Goal: Task Accomplishment & Management: Use online tool/utility

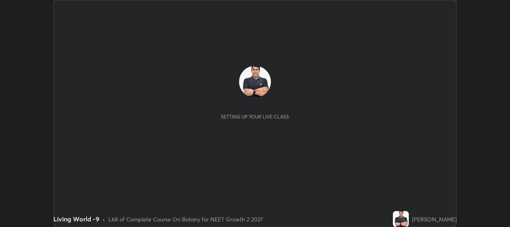
scroll to position [227, 509]
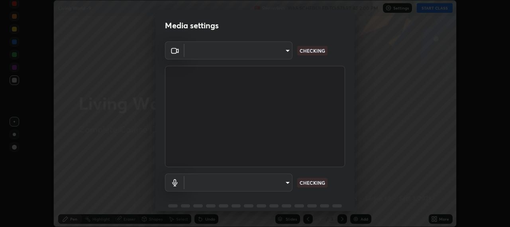
type input "b317e01ce44dabc3be8dd9fbd21c4c94838353ba5ba3926cf423050bf086703d"
click at [283, 184] on body "Erase all Living World -9 Recording WAS SCHEDULED TO START AT 2:00 PM Settings …" at bounding box center [255, 113] width 510 height 227
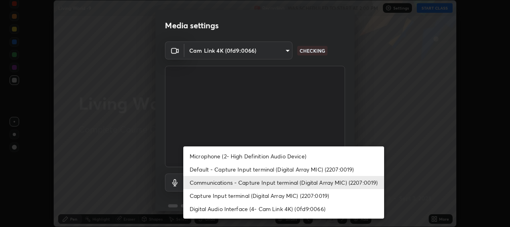
click at [300, 158] on li "Microphone (2- High Definition Audio Device)" at bounding box center [283, 155] width 201 height 13
type input "c3919e96a5ab5b599c6855178749ec7a7a8a003fead2dd7e2b47559334d8e3b5"
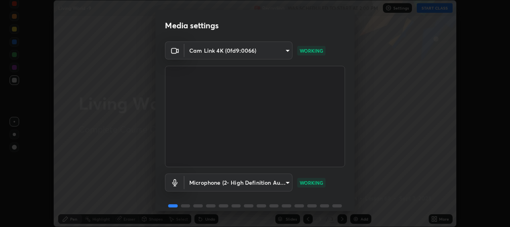
scroll to position [35, 0]
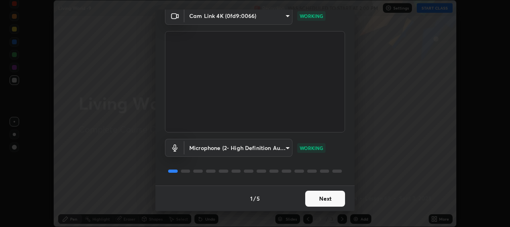
click at [319, 198] on button "Next" at bounding box center [325, 198] width 40 height 16
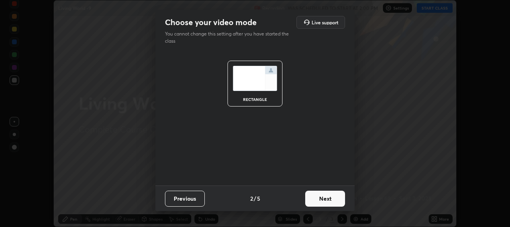
scroll to position [0, 0]
click at [330, 198] on button "Next" at bounding box center [325, 198] width 40 height 16
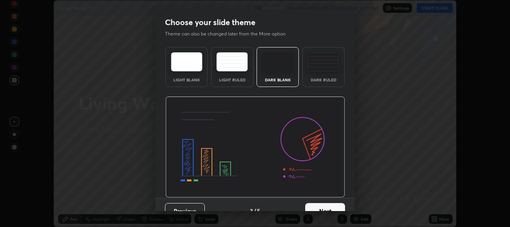
scroll to position [12, 0]
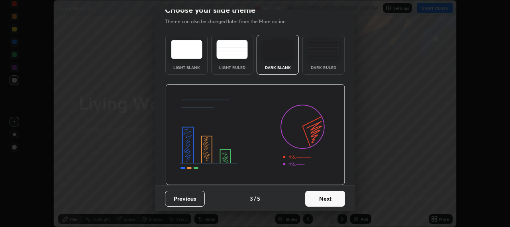
click at [330, 200] on button "Next" at bounding box center [325, 198] width 40 height 16
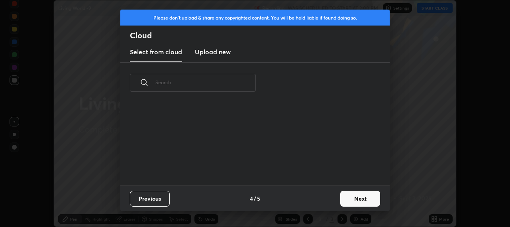
click at [357, 199] on button "Next" at bounding box center [360, 198] width 40 height 16
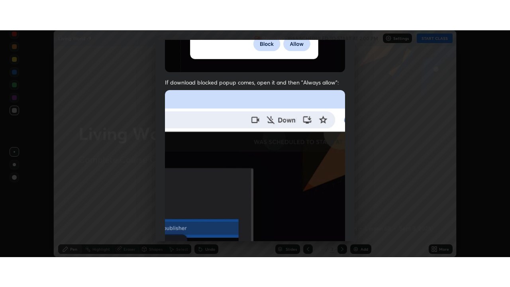
scroll to position [197, 0]
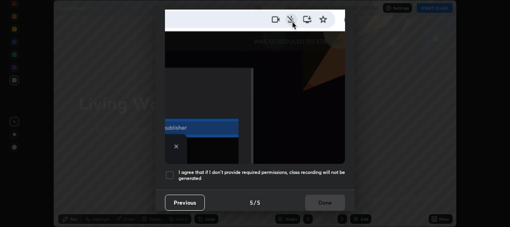
click at [168, 174] on div at bounding box center [170, 175] width 10 height 10
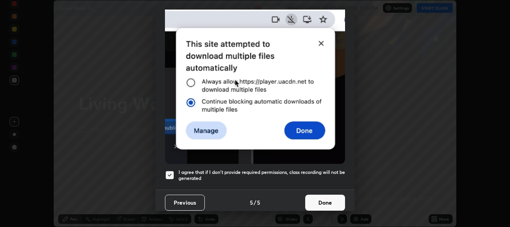
click at [323, 196] on button "Done" at bounding box center [325, 202] width 40 height 16
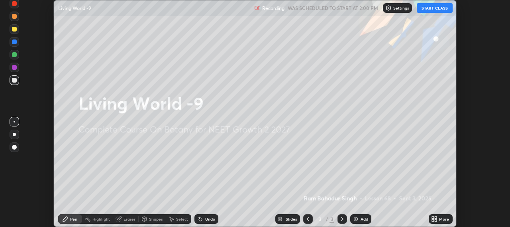
click at [435, 5] on button "START CLASS" at bounding box center [435, 8] width 36 height 10
click at [435, 217] on icon at bounding box center [436, 217] width 2 height 2
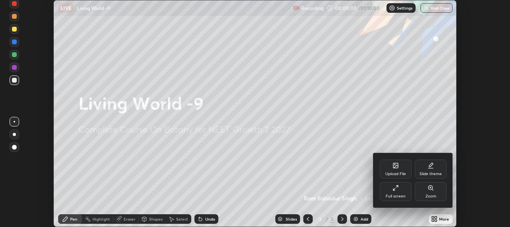
click at [405, 192] on div "Full screen" at bounding box center [396, 191] width 32 height 19
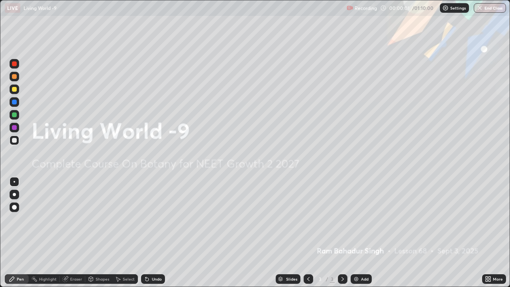
scroll to position [287, 510]
click at [355, 226] on img at bounding box center [356, 279] width 6 height 6
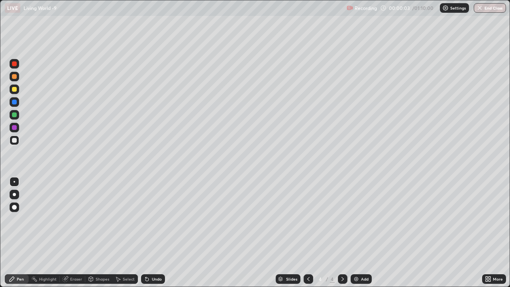
click at [354, 226] on img at bounding box center [356, 279] width 6 height 6
click at [356, 226] on img at bounding box center [356, 279] width 6 height 6
click at [355, 226] on img at bounding box center [356, 279] width 6 height 6
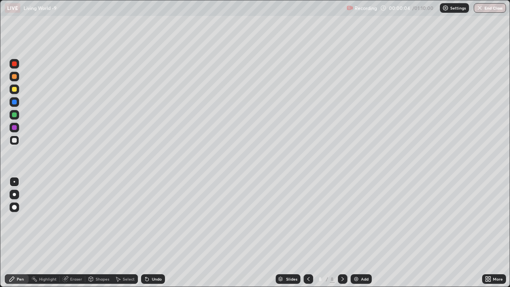
click at [354, 226] on img at bounding box center [356, 279] width 6 height 6
click at [305, 226] on icon at bounding box center [308, 279] width 6 height 6
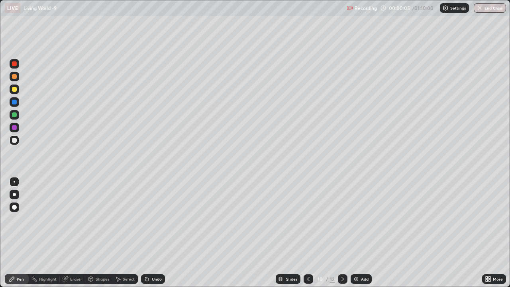
click at [307, 226] on icon at bounding box center [308, 279] width 6 height 6
click at [308, 226] on icon at bounding box center [308, 279] width 6 height 6
click at [307, 226] on icon at bounding box center [308, 279] width 6 height 6
click at [306, 226] on icon at bounding box center [308, 279] width 6 height 6
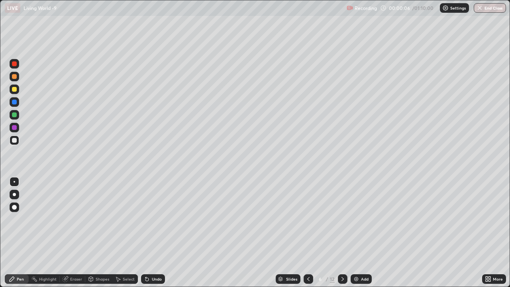
click at [306, 226] on icon at bounding box center [308, 279] width 6 height 6
click at [305, 226] on icon at bounding box center [308, 279] width 6 height 6
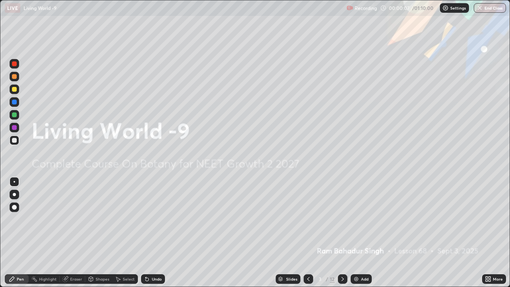
click at [342, 226] on icon at bounding box center [342, 279] width 6 height 6
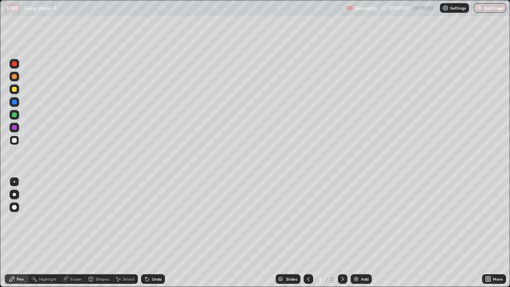
click at [14, 91] on div at bounding box center [14, 89] width 5 height 5
click at [342, 226] on icon at bounding box center [342, 279] width 6 height 6
click at [69, 226] on div "Eraser" at bounding box center [72, 279] width 25 height 10
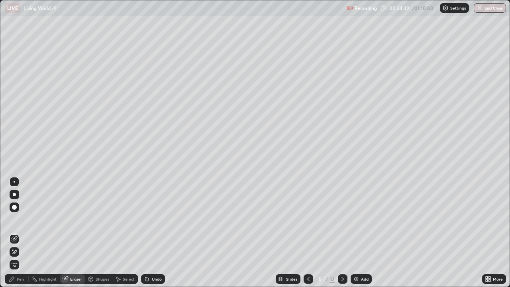
click at [22, 226] on div "Pen" at bounding box center [20, 279] width 7 height 4
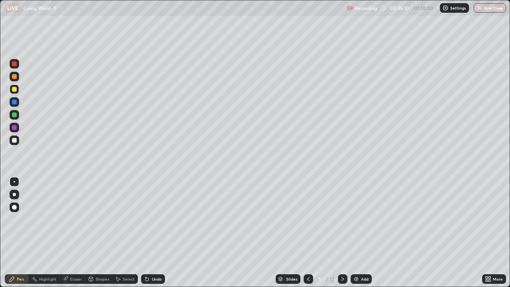
click at [341, 226] on icon at bounding box center [342, 279] width 2 height 4
click at [67, 226] on icon at bounding box center [66, 278] width 4 height 4
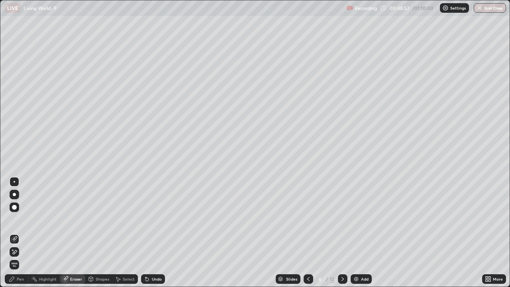
click at [12, 208] on div at bounding box center [15, 207] width 10 height 10
click at [18, 226] on div "Pen" at bounding box center [20, 279] width 7 height 4
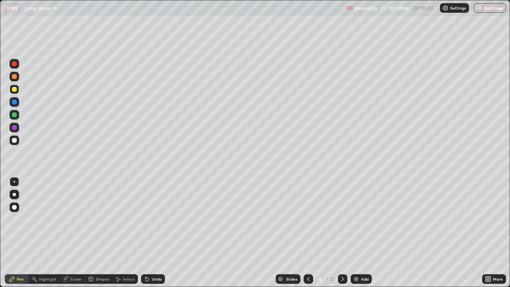
click at [480, 8] on img "button" at bounding box center [479, 8] width 6 height 6
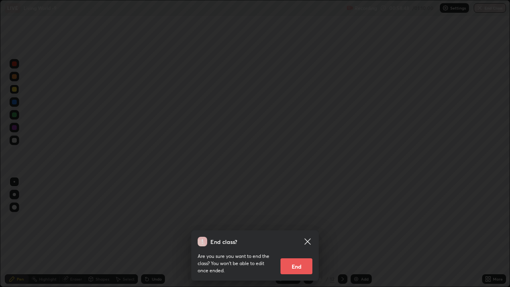
click at [306, 226] on button "End" at bounding box center [296, 266] width 32 height 16
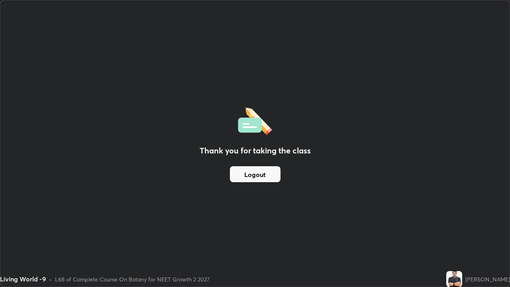
click at [270, 172] on button "Logout" at bounding box center [255, 174] width 51 height 16
click at [270, 174] on button "Logout" at bounding box center [255, 174] width 51 height 16
click at [272, 173] on button "Logout" at bounding box center [255, 174] width 51 height 16
click at [271, 174] on button "Logout" at bounding box center [255, 174] width 51 height 16
